Goal: Task Accomplishment & Management: Manage account settings

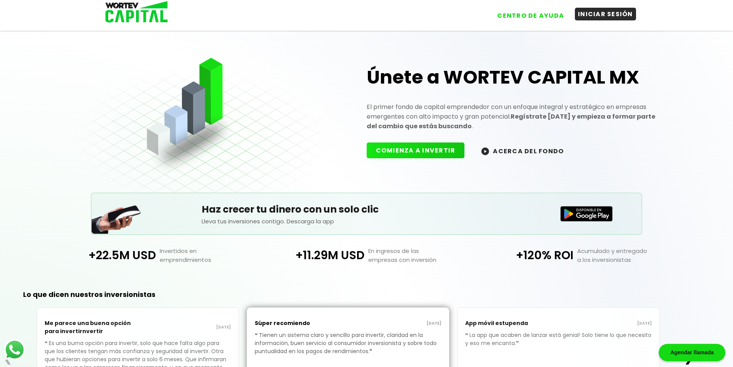
click at [618, 14] on button "INICIAR SESIÓN" at bounding box center [605, 14] width 61 height 13
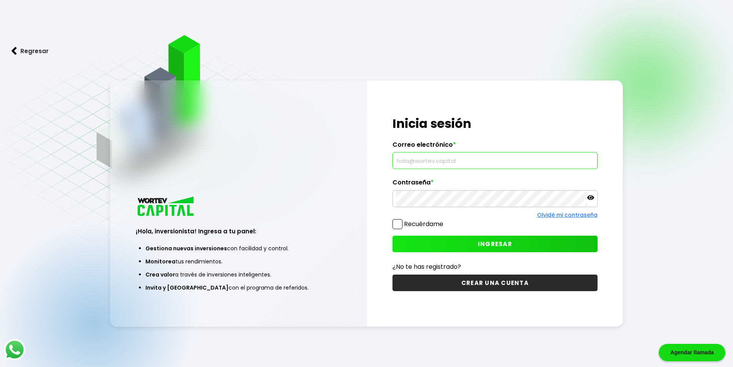
click at [436, 159] on input "text" at bounding box center [495, 160] width 198 height 16
type input "[EMAIL_ADDRESS][DOMAIN_NAME]"
click at [494, 243] on span "INGRESAR" at bounding box center [495, 244] width 34 height 8
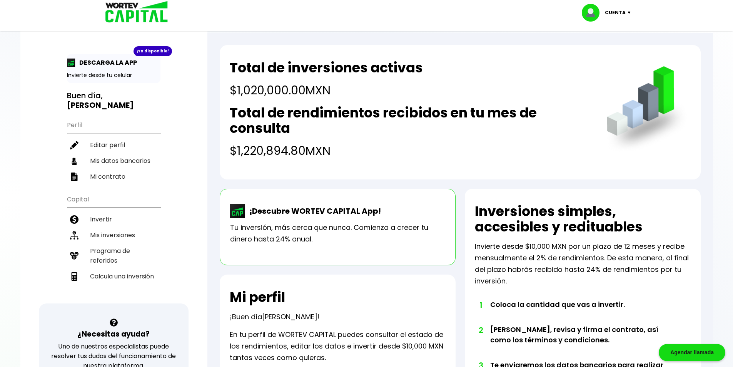
click at [623, 13] on p "Cuenta" at bounding box center [615, 13] width 21 height 12
click at [611, 52] on li "Cerrar sesión" at bounding box center [607, 51] width 62 height 16
